Goal: Navigation & Orientation: Find specific page/section

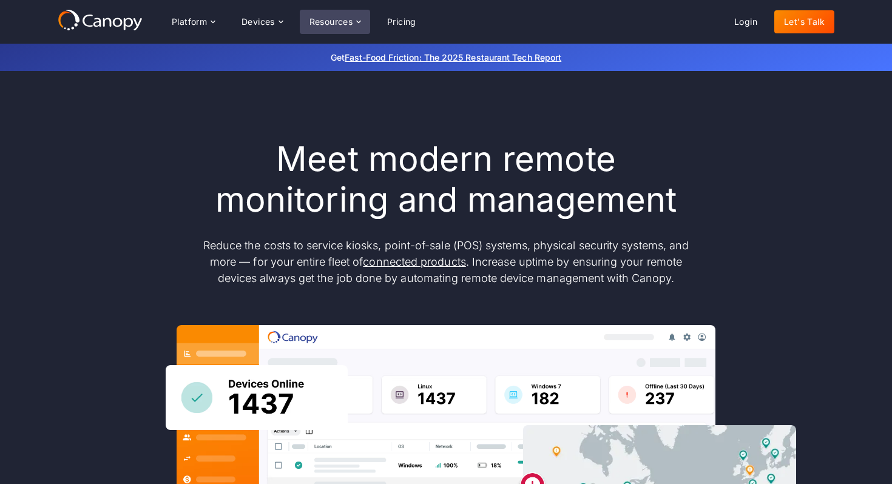
click at [321, 20] on div "Resources" at bounding box center [332, 22] width 44 height 8
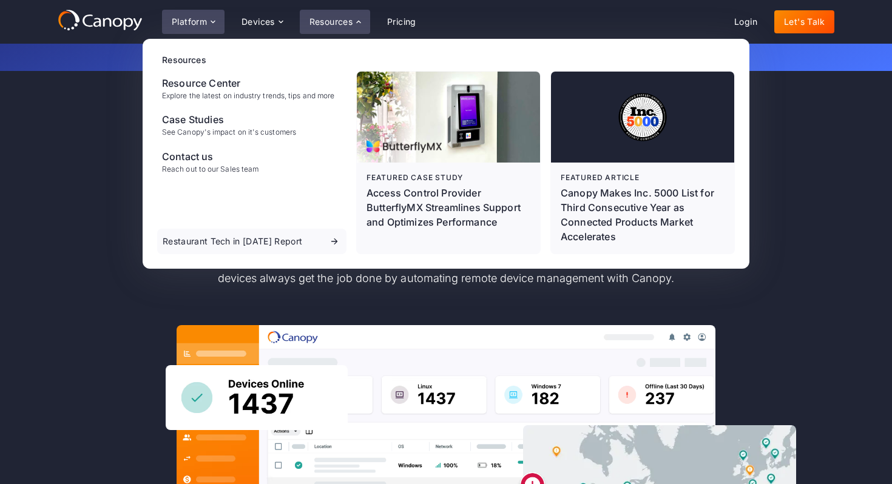
click at [196, 19] on div "Platform" at bounding box center [189, 22] width 35 height 8
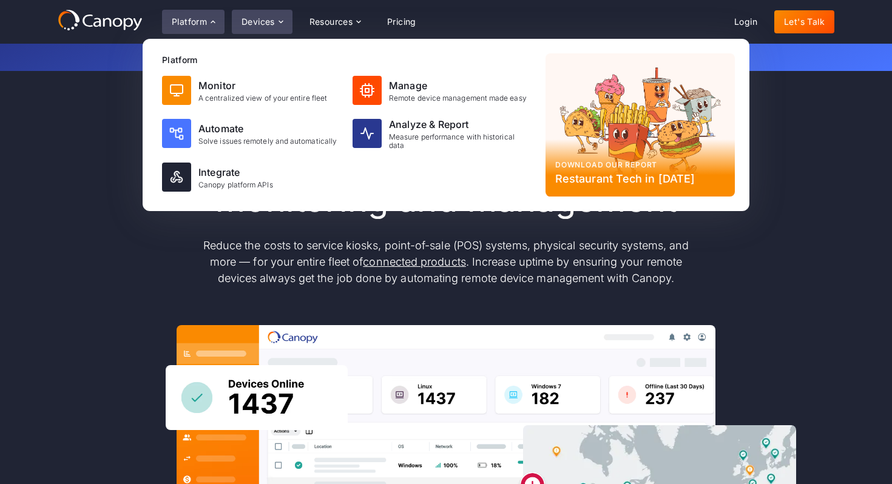
click at [260, 22] on div "Devices" at bounding box center [258, 22] width 33 height 8
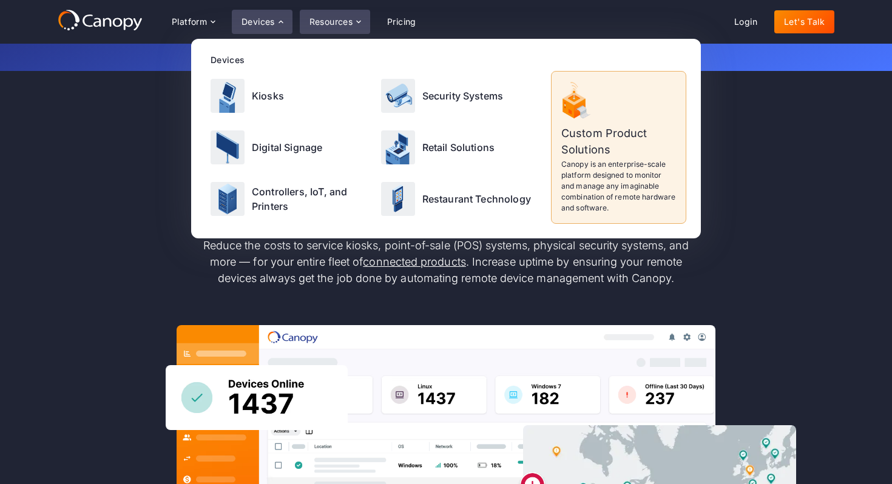
click at [330, 21] on div "Resources" at bounding box center [332, 22] width 44 height 8
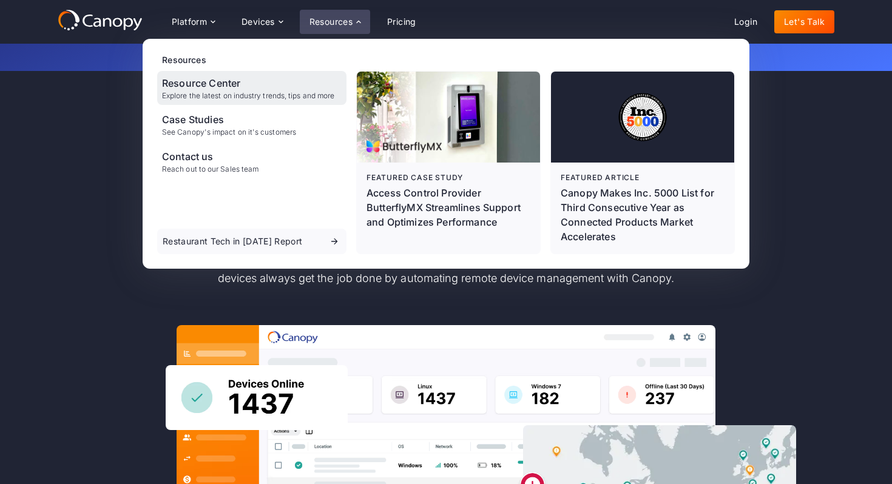
click at [181, 88] on div "Resource Center" at bounding box center [248, 83] width 172 height 15
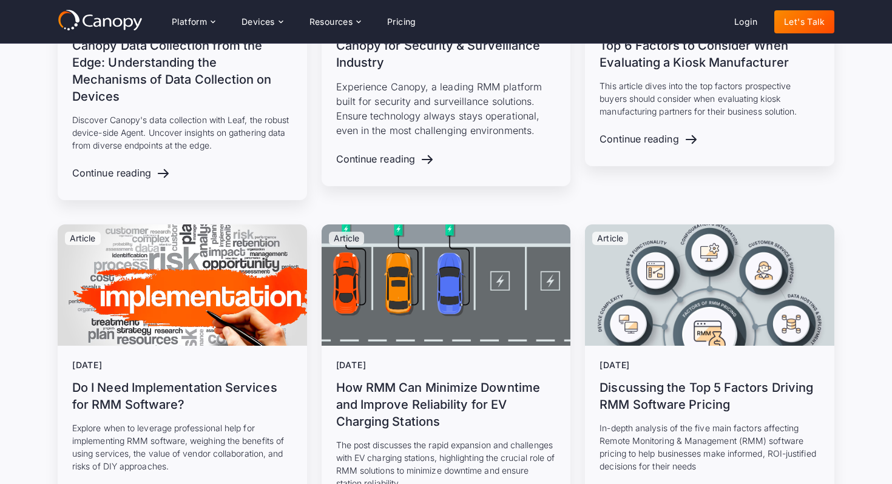
scroll to position [8505, 0]
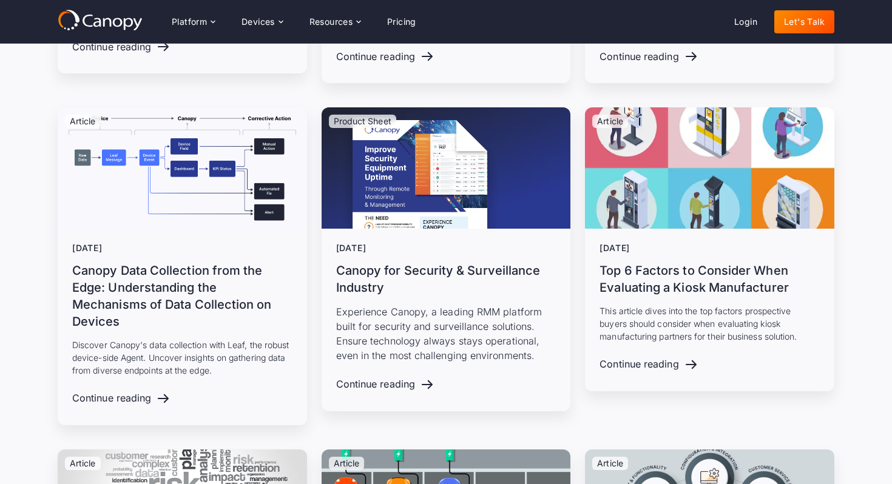
click at [797, 27] on link "Let's Talk" at bounding box center [805, 21] width 60 height 23
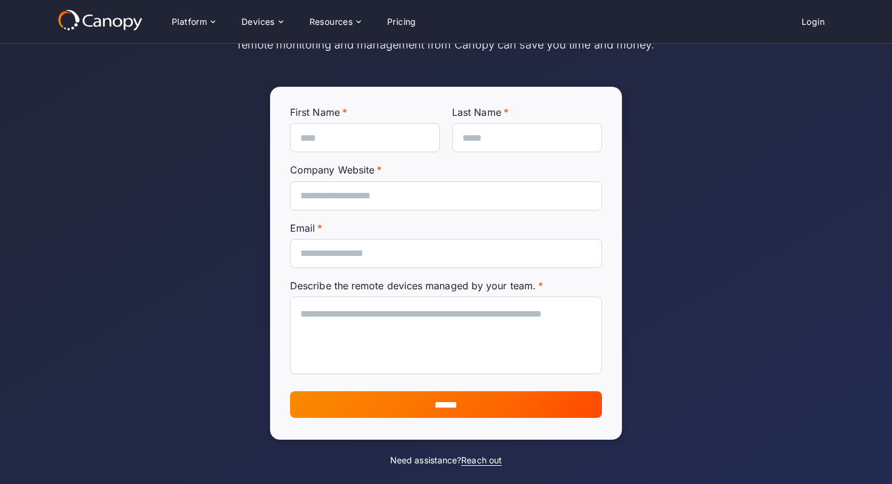
scroll to position [126, 0]
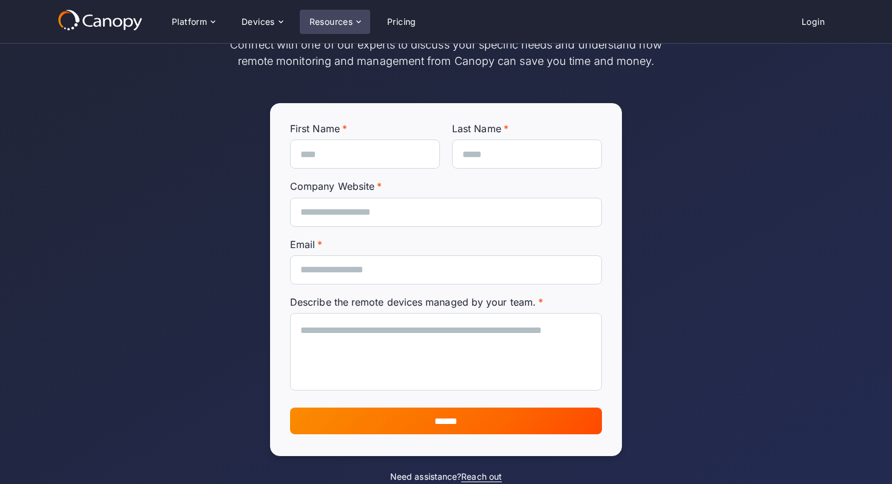
click at [361, 20] on icon at bounding box center [359, 22] width 10 height 10
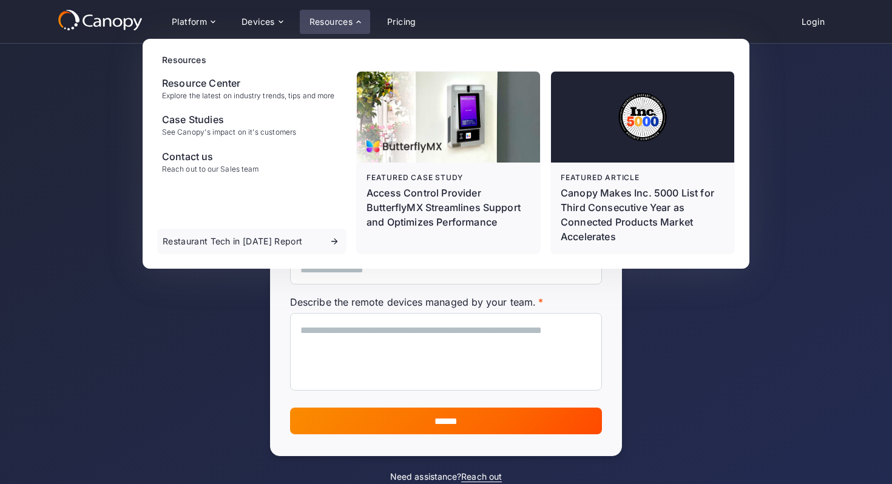
click at [123, 22] on icon at bounding box center [100, 20] width 85 height 22
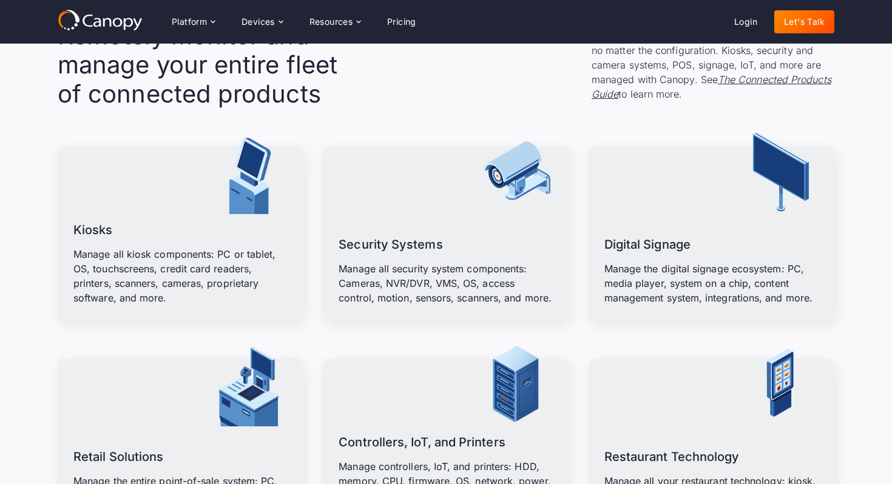
scroll to position [1438, 0]
